Goal: Complete application form

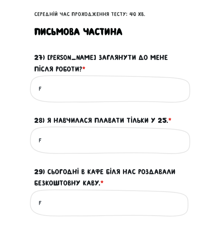
scroll to position [298, 0]
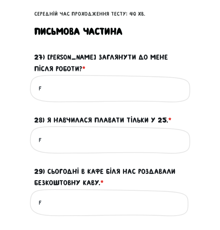
click at [45, 97] on div "f Це обов'язкове поле" at bounding box center [110, 89] width 160 height 28
click at [43, 95] on input "f" at bounding box center [110, 88] width 143 height 13
type input "С"
type input "C"
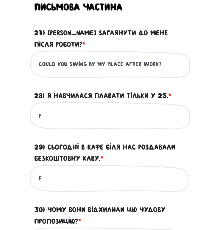
type input "Could you swing by my place after work?"
click at [54, 122] on input "f" at bounding box center [110, 115] width 143 height 13
type input "Ш"
drag, startPoint x: 141, startPoint y: 128, endPoint x: 39, endPoint y: 129, distance: 101.9
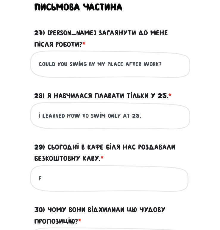
click at [39, 122] on input "I learned how to swim only at 25." at bounding box center [110, 115] width 143 height 13
click at [78, 122] on input "I learned how to swim only at 25." at bounding box center [110, 115] width 143 height 13
drag, startPoint x: 65, startPoint y: 130, endPoint x: 79, endPoint y: 130, distance: 14.0
click at [79, 122] on input "I learned how to swim only at 25." at bounding box center [110, 115] width 143 height 13
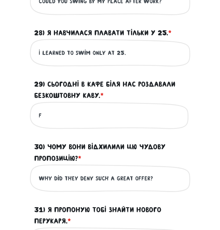
scroll to position [385, 0]
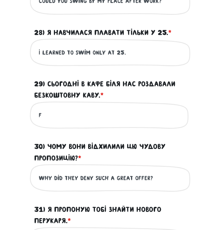
type input "I learned to swim only at 25."
click at [86, 185] on input "Why did they deny such a great offer?" at bounding box center [110, 177] width 143 height 13
click at [125, 185] on input "Why did they reject such a great offer?" at bounding box center [110, 177] width 143 height 13
type input "Why did they reject such a great offer?"
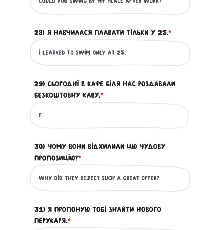
click at [59, 122] on input "f" at bounding box center [110, 115] width 143 height 13
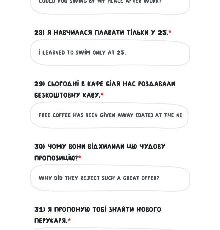
click at [66, 122] on input "Free coffee has been given away [DATE] at the nearby cafe." at bounding box center [110, 115] width 143 height 13
click at [85, 130] on div "Free coffee has been given away [DATE] at the nearby cafe. Це обов'язкове поле" at bounding box center [110, 115] width 160 height 28
click at [135, 122] on input "Free coffee has been given away [DATE] at the nearby cafe." at bounding box center [110, 115] width 143 height 13
drag, startPoint x: 132, startPoint y: 131, endPoint x: 148, endPoint y: 131, distance: 16.1
click at [148, 122] on input "Free coffee has been given away [DATE] at the nearby cafe." at bounding box center [110, 115] width 143 height 13
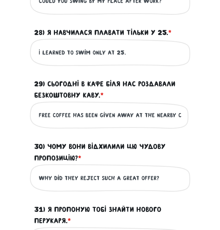
click at [176, 122] on input "Free coffee has been given away at the nearby cafe." at bounding box center [110, 115] width 143 height 13
paste input "[DATE]"
click at [76, 122] on input "Free coffee has been given away at the nearby cafe [DATE]." at bounding box center [110, 115] width 143 height 13
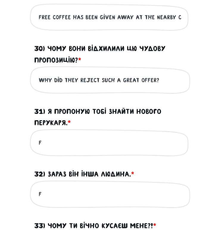
scroll to position [484, 0]
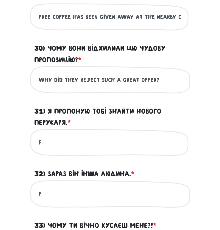
type input "Free coffee has been given away at the nearby cafe [DATE]."
click at [62, 149] on input "f" at bounding box center [110, 142] width 143 height 13
click at [78, 149] on input "I suggest you find a new hairstylist." at bounding box center [110, 142] width 143 height 13
type input "I suggest you find a new hairstylist."
click at [68, 175] on form "Тест для тічерів 5/7 Привіт! Цей тест складається з двох частин - письмової та …" at bounding box center [110, 9] width 152 height 915
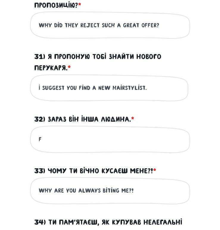
scroll to position [541, 0]
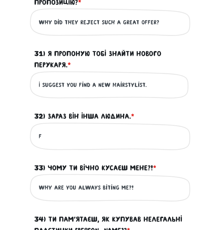
click at [51, 143] on input "f" at bounding box center [110, 136] width 143 height 13
type input "G"
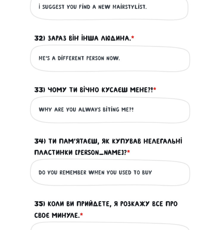
scroll to position [621, 0]
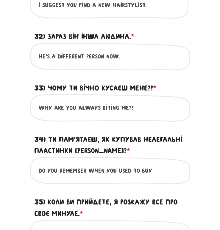
type input "He's a different person now."
click at [111, 115] on input "Why are you always biting me?!" at bounding box center [110, 107] width 143 height 13
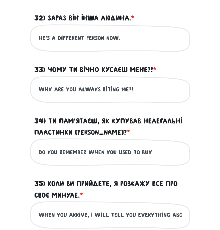
scroll to position [646, 0]
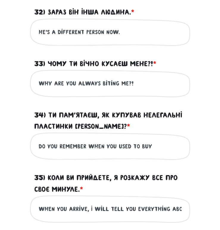
click at [153, 153] on input "Do you remember when you used to buy" at bounding box center [110, 146] width 143 height 13
click at [148, 153] on input "Do you remember when you used to buy illegals "Beetles" vinyls?" at bounding box center [110, 146] width 143 height 13
click at [115, 153] on input "Do you remember when you used to buy illegals "Beetles" vinyls?" at bounding box center [110, 146] width 143 height 13
click at [114, 153] on input "Do you remember when you used to buy illegals "Beetles" vinyls?" at bounding box center [110, 146] width 143 height 13
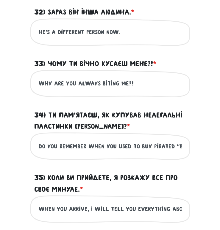
click at [153, 153] on input "Do you remember when you used to buy pirated "Beetles" vinyls?" at bounding box center [110, 146] width 143 height 13
click at [174, 153] on input "Do you remember when you used to buy pirated Beetles" vinyls?" at bounding box center [110, 146] width 143 height 13
click at [163, 153] on input "Do you remember when you used to buy pirated Beetles vinyl records?" at bounding box center [110, 146] width 143 height 13
click at [145, 153] on input "Do you remember when you used to buy pirated Beetles vinyl records?" at bounding box center [110, 146] width 143 height 13
click at [151, 153] on input "Do you remember when you used to buy pirated Beetles vinyl records?" at bounding box center [110, 146] width 143 height 13
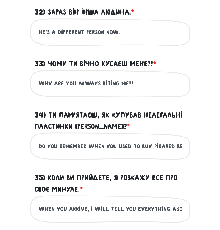
click at [151, 153] on input "Do you remember when you used to buy pirated Beetles vinyl records?" at bounding box center [110, 146] width 143 height 13
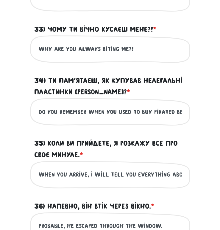
scroll to position [691, 0]
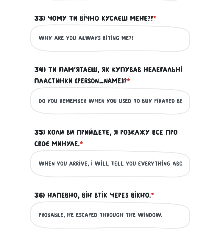
type input "Do you remember when you used to buy pirated Beetles records?"
click at [67, 168] on div "When you arrive, I will tell you everything about my past. Це обов'язкове поле" at bounding box center [110, 164] width 160 height 28
click at [68, 171] on input "When you arrive, I will tell you everything about my past." at bounding box center [110, 163] width 143 height 13
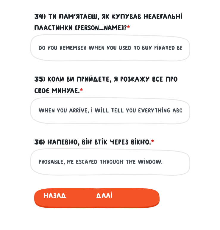
scroll to position [745, 0]
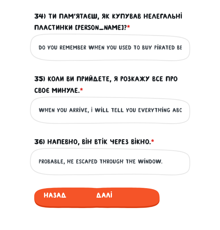
click at [61, 169] on input "Probable, he escaped through the window." at bounding box center [110, 161] width 143 height 13
click at [93, 169] on input "Probably, he escaped through the window." at bounding box center [110, 161] width 143 height 13
click at [70, 169] on input "Probably, he escaped through the window." at bounding box center [110, 161] width 143 height 13
click at [68, 169] on input "Probably, he escaped through the window." at bounding box center [110, 161] width 143 height 13
click at [67, 169] on input "Probably, he escaped through the window." at bounding box center [110, 161] width 143 height 13
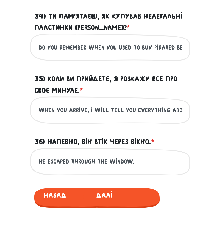
click at [47, 169] on input "he escaped through the window." at bounding box center [110, 161] width 143 height 13
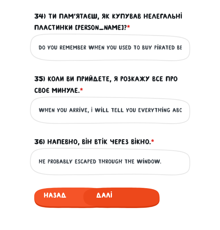
type input "he probably escaped through the window."
click at [112, 201] on span "Далі" at bounding box center [104, 195] width 42 height 14
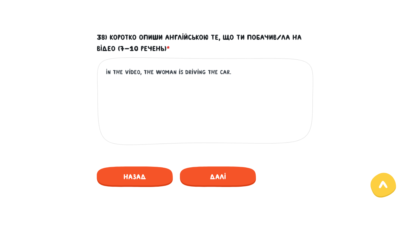
scroll to position [331, 0]
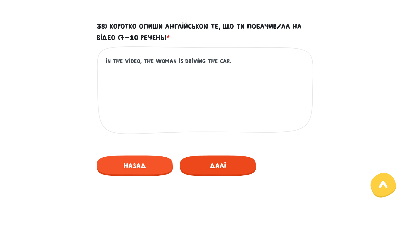
click at [199, 165] on span "Далі" at bounding box center [218, 166] width 76 height 21
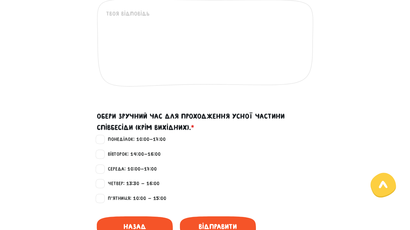
scroll to position [478, 0]
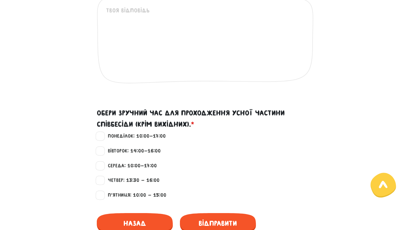
click at [103, 135] on label "Понеділок: 10:00-17:00" at bounding box center [134, 137] width 63 height 8
click at [103, 135] on input "Понеділок: 10:00-17:00" at bounding box center [100, 136] width 5 height 6
checkbox input "true"
click at [103, 165] on label "Середа: 10:00-17:00" at bounding box center [130, 166] width 54 height 8
click at [103, 165] on input "Середа: 10:00-17:00" at bounding box center [100, 165] width 5 height 6
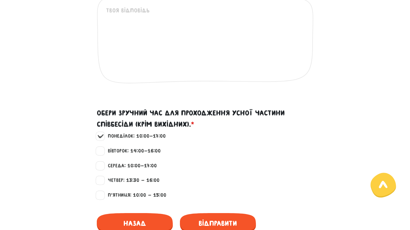
checkbox input "true"
click at [103, 152] on label "Вівторок: 14:00-16:00" at bounding box center [132, 151] width 58 height 8
click at [99, 152] on input "Вівторок: 14:00-16:00" at bounding box center [100, 150] width 5 height 6
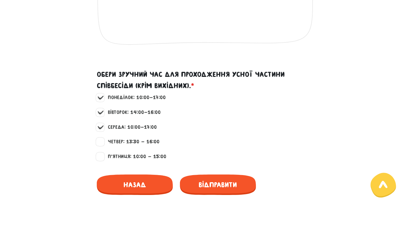
scroll to position [519, 0]
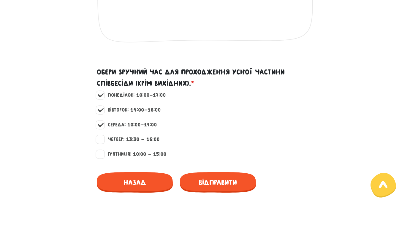
click at [103, 110] on label "Вівторок: 14:00-16:00" at bounding box center [132, 110] width 58 height 8
click at [100, 110] on input "Вівторок: 14:00-16:00" at bounding box center [100, 109] width 5 height 6
checkbox input "false"
click at [103, 152] on label "П'ятниця: 10:00 - 15:00" at bounding box center [135, 155] width 64 height 8
click at [103, 152] on input "П'ятниця: 10:00 - 15:00" at bounding box center [100, 154] width 5 height 6
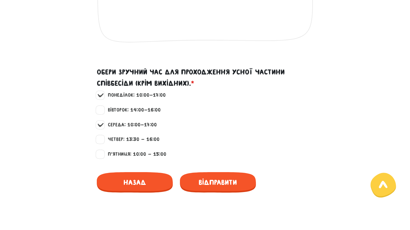
checkbox input "true"
click at [103, 108] on label "Вівторок: 14:00-16:00" at bounding box center [132, 110] width 58 height 8
click at [101, 108] on input "Вівторок: 14:00-16:00" at bounding box center [100, 109] width 5 height 6
checkbox input "true"
click at [103, 97] on label "Понеділок: 10:00-17:00" at bounding box center [134, 96] width 63 height 8
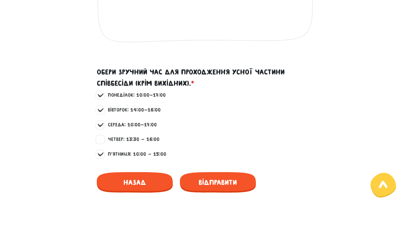
click at [101, 97] on input "Понеділок: 10:00-17:00" at bounding box center [100, 95] width 5 height 6
checkbox input "false"
click at [146, 179] on span "Назад" at bounding box center [135, 182] width 76 height 21
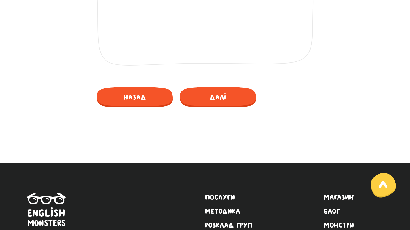
scroll to position [401, 0]
